Goal: Navigation & Orientation: Find specific page/section

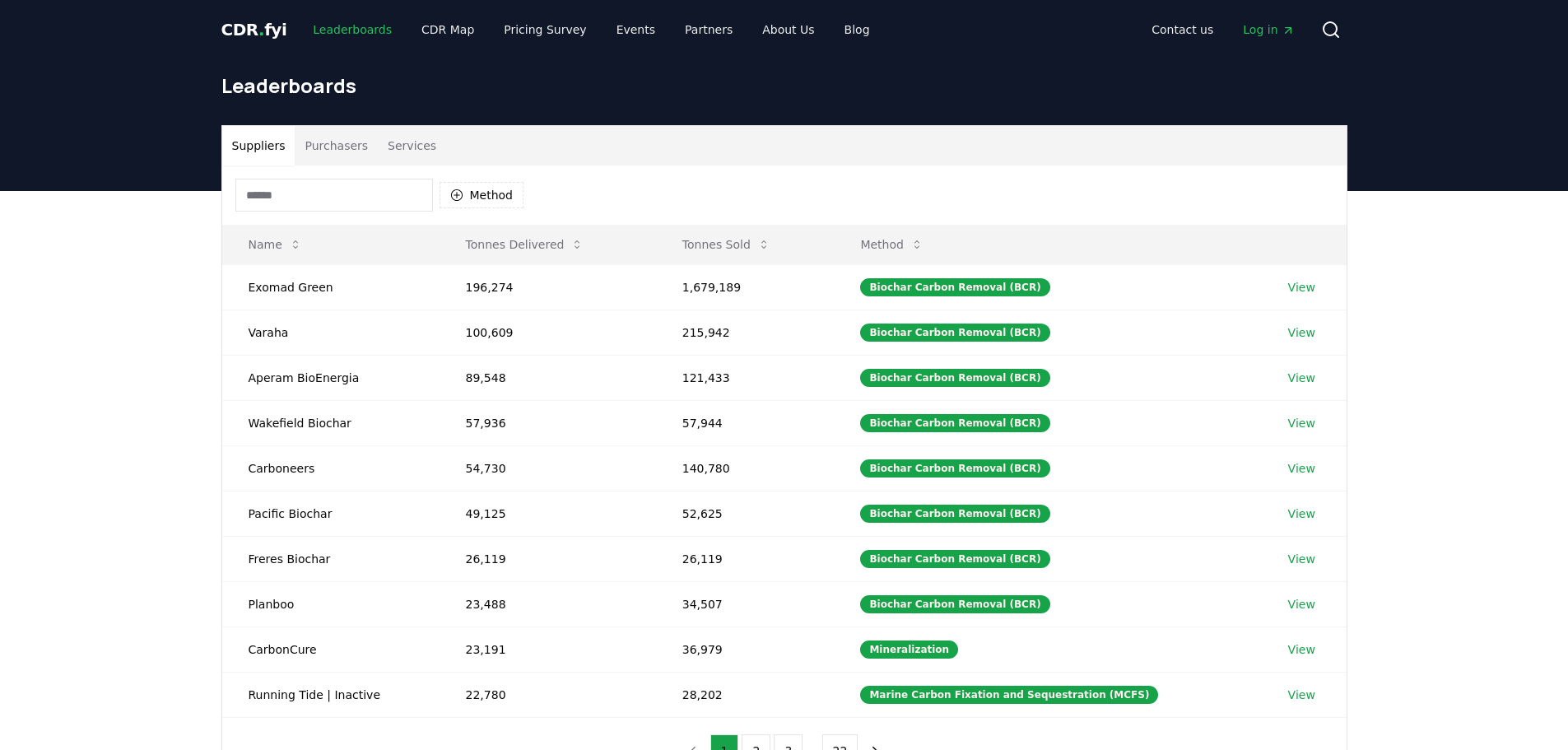
click at [322, 25] on link "Leaderboards" at bounding box center [352, 29] width 105 height 30
click at [269, 27] on span "CDR . fyi" at bounding box center [254, 29] width 66 height 20
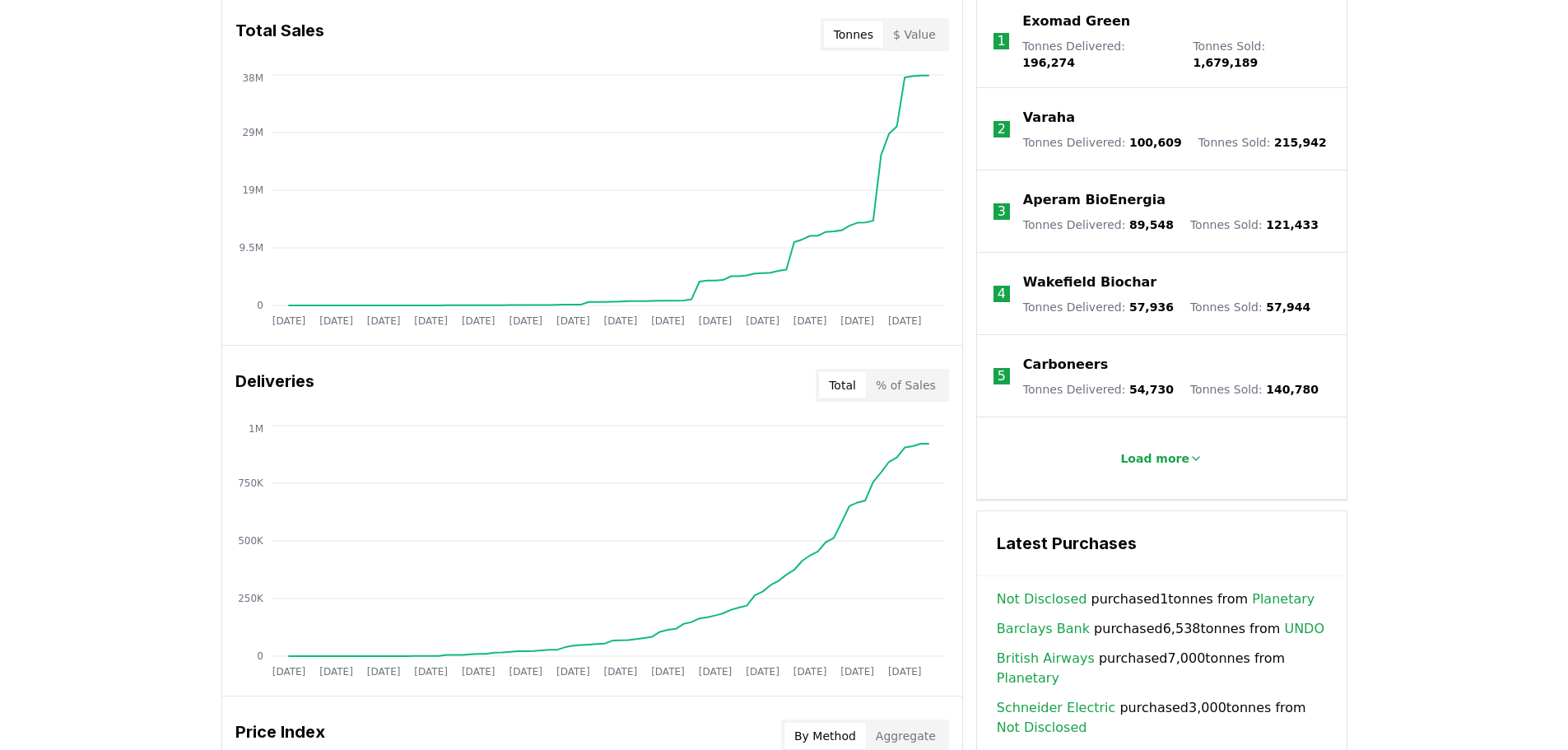
scroll to position [411, 0]
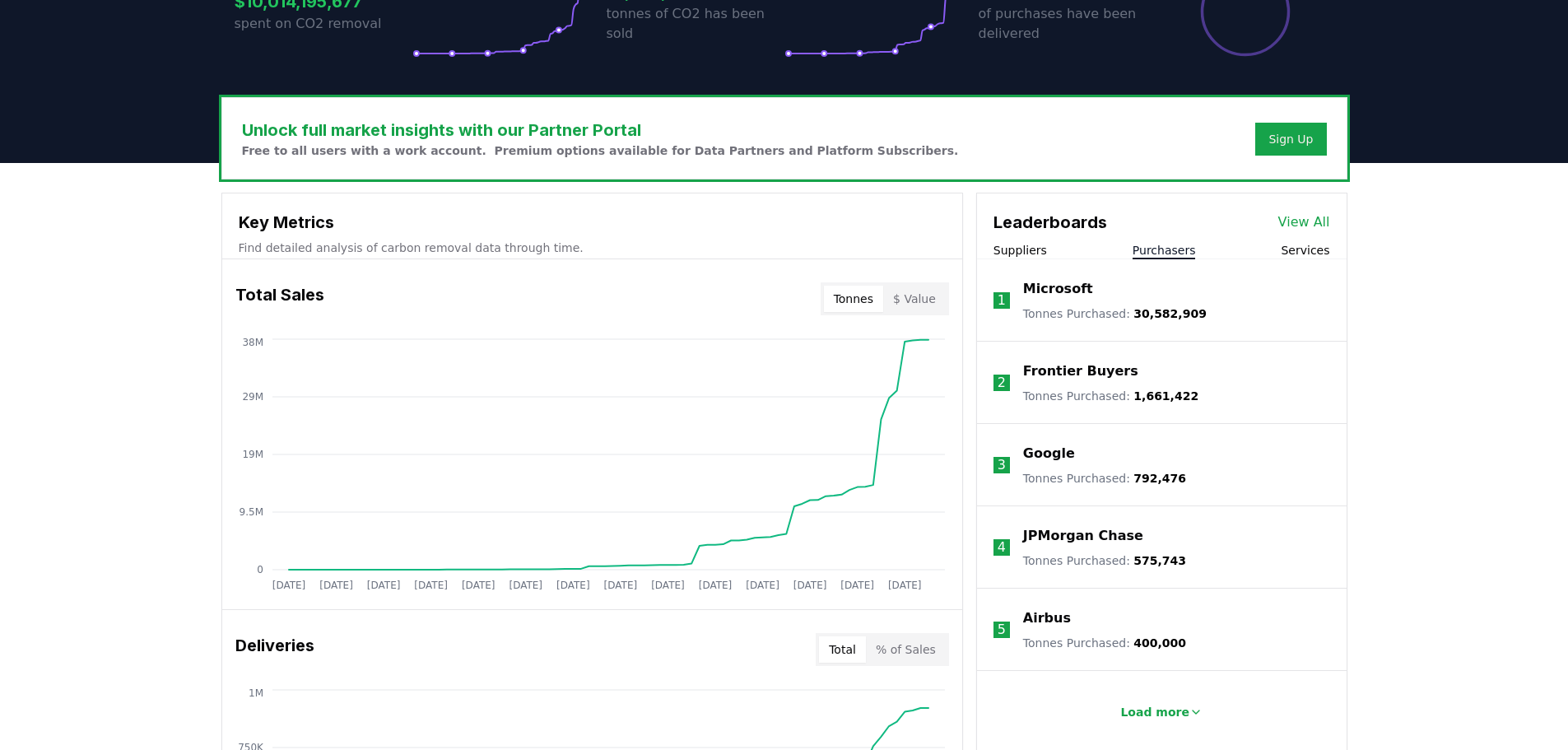
click at [1174, 245] on button "Purchasers" at bounding box center [1164, 250] width 63 height 16
click at [1299, 248] on button "Services" at bounding box center [1305, 250] width 49 height 16
click at [1186, 245] on button "Purchasers" at bounding box center [1164, 250] width 63 height 16
click at [1024, 248] on button "Suppliers" at bounding box center [1020, 250] width 54 height 16
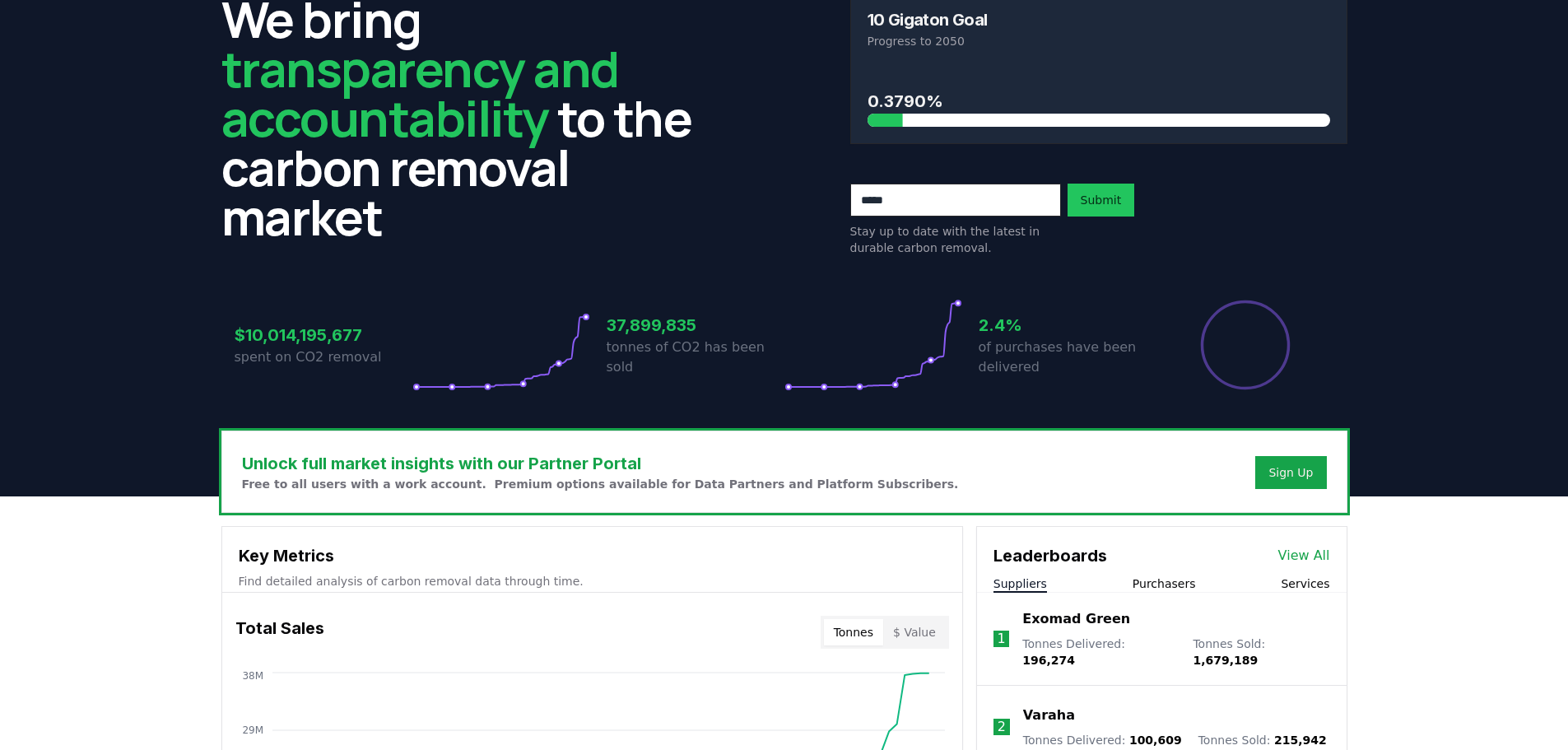
scroll to position [0, 0]
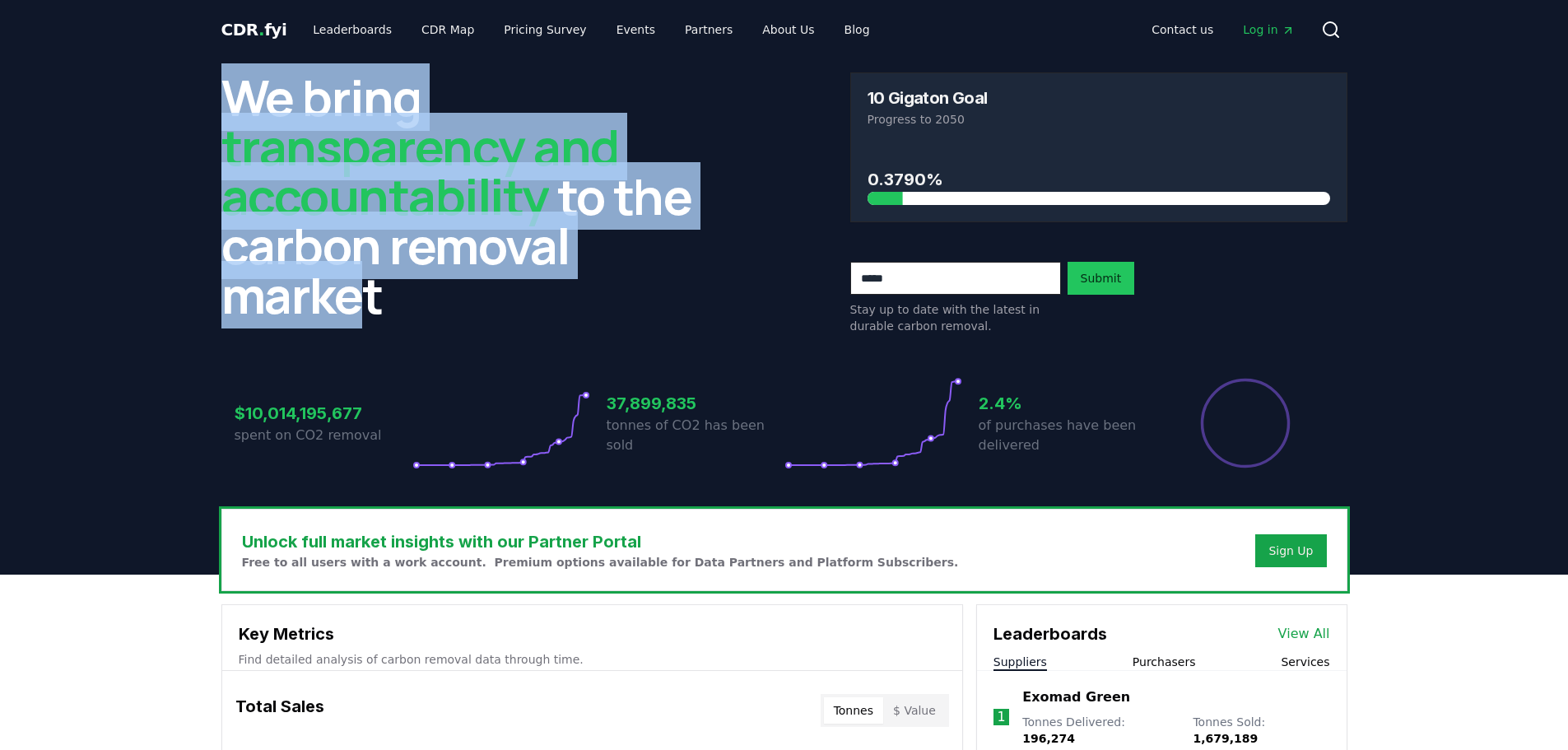
drag, startPoint x: 224, startPoint y: 91, endPoint x: 360, endPoint y: 303, distance: 251.9
click at [360, 303] on h2 "We bring transparency and accountability to the carbon removal market" at bounding box center [470, 196] width 497 height 247
click at [332, 21] on link "Leaderboards" at bounding box center [352, 29] width 105 height 30
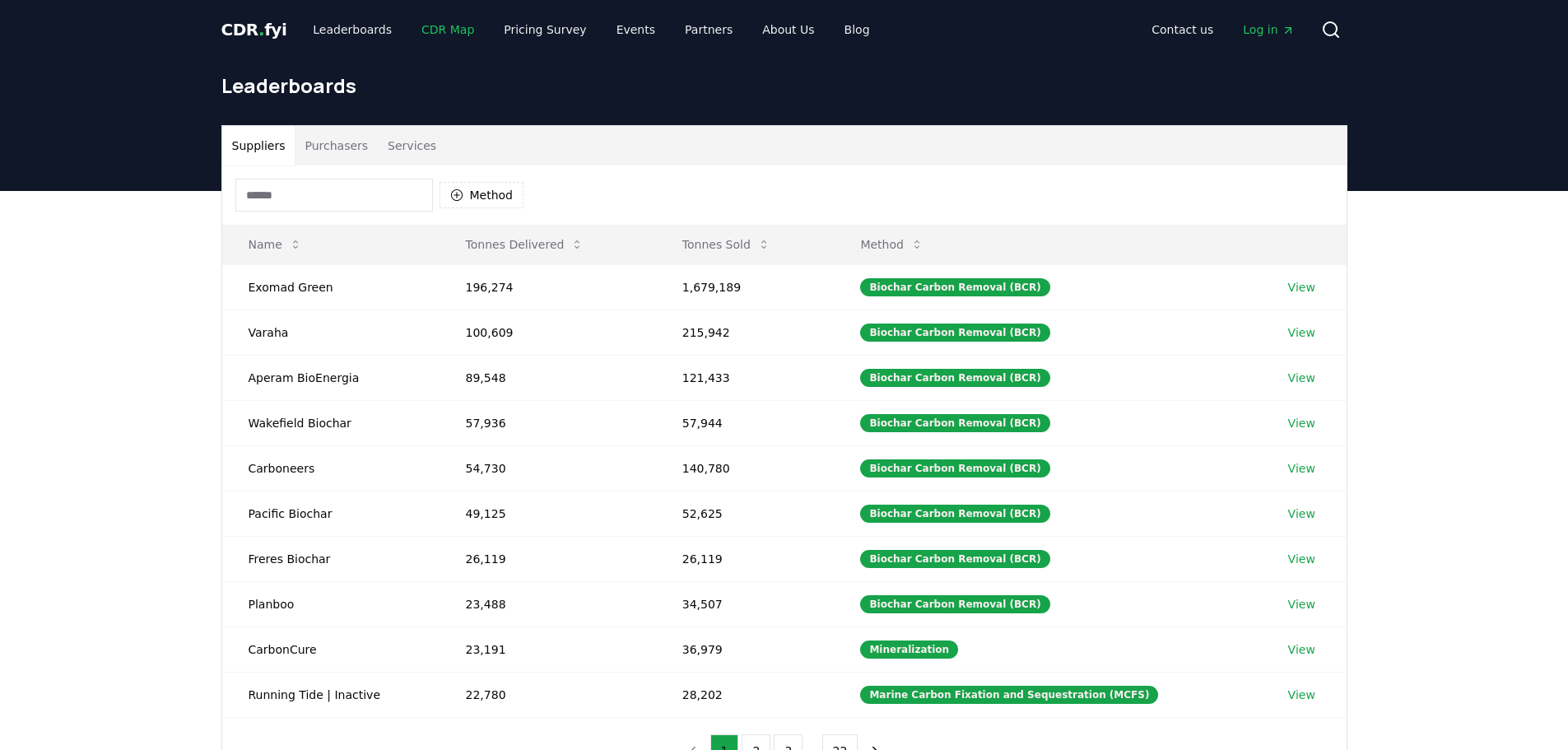
click at [444, 28] on link "CDR Map" at bounding box center [447, 29] width 79 height 30
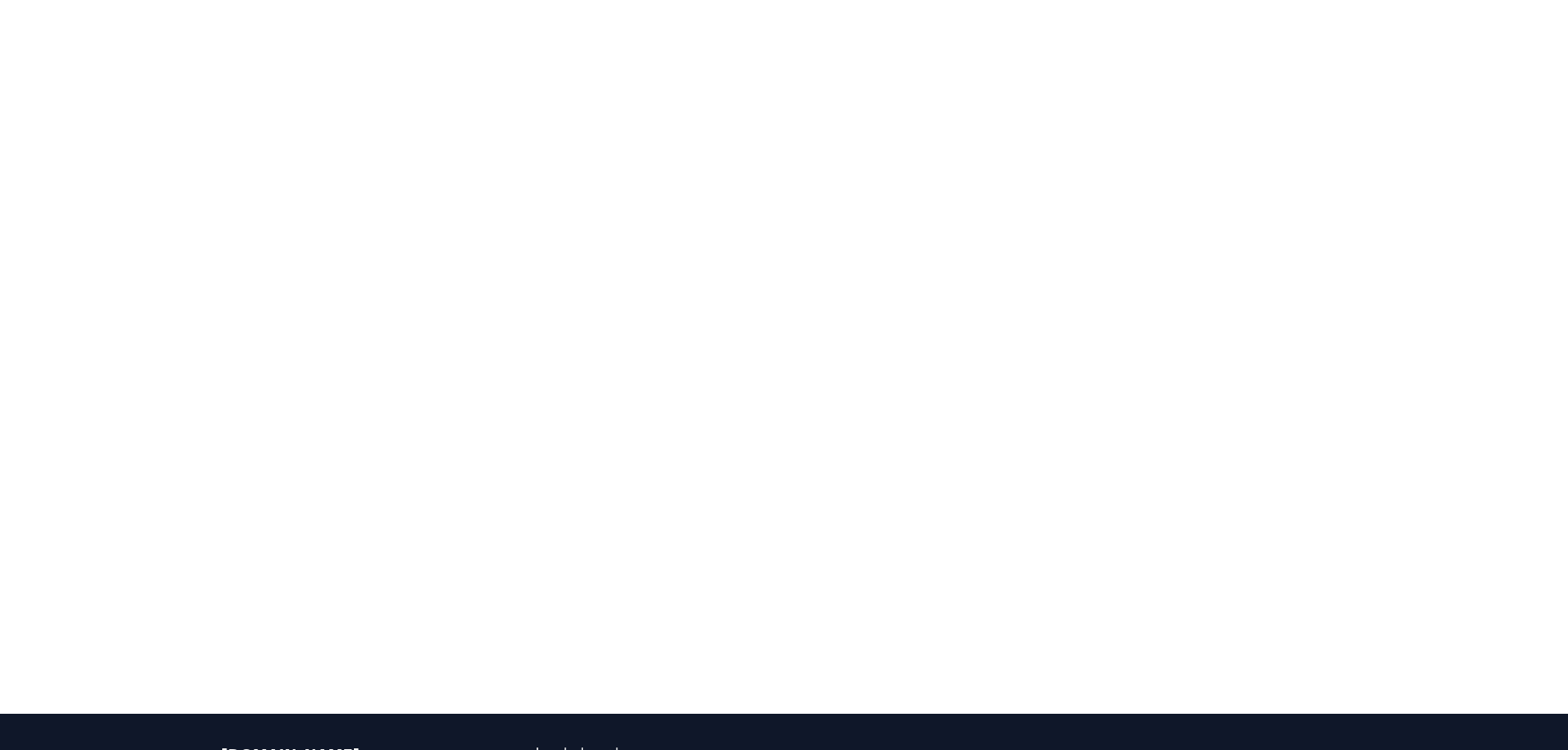
scroll to position [178, 0]
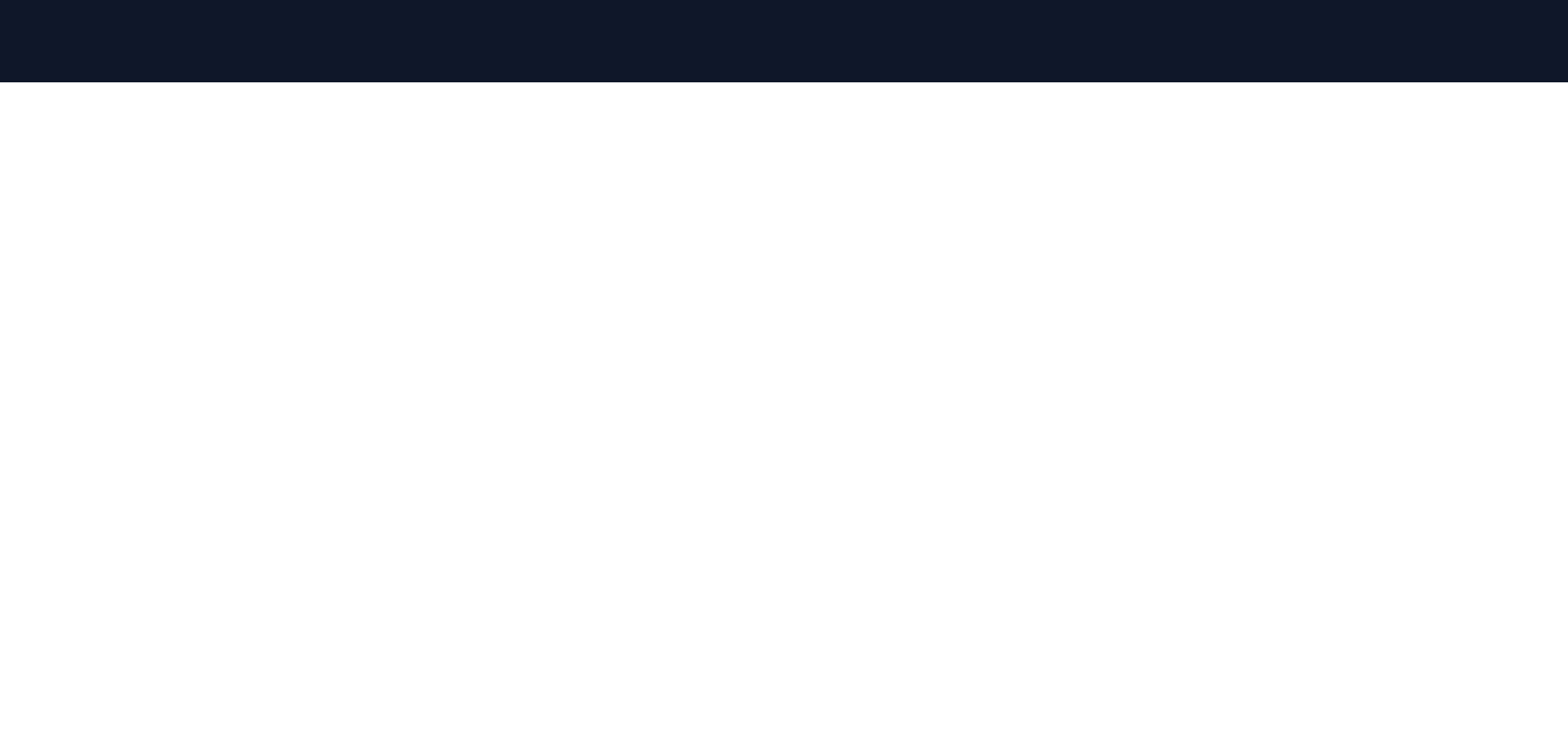
click at [148, 203] on div at bounding box center [784, 457] width 1568 height 750
